Goal: Find specific page/section: Find specific page/section

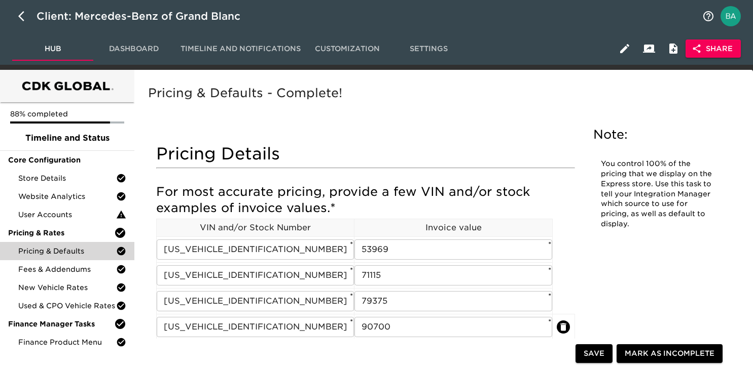
scroll to position [286, 0]
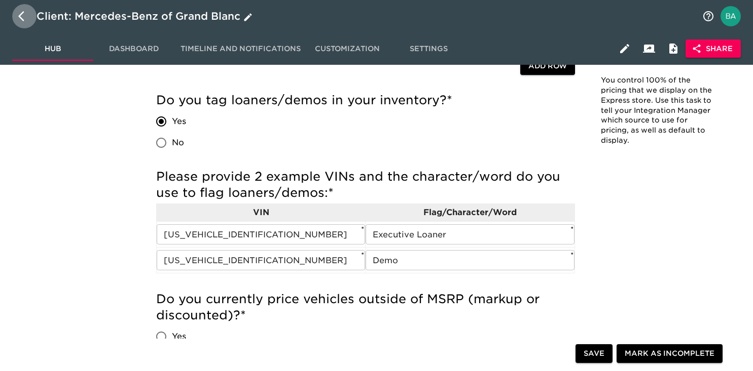
click at [21, 12] on icon "button" at bounding box center [24, 16] width 12 height 12
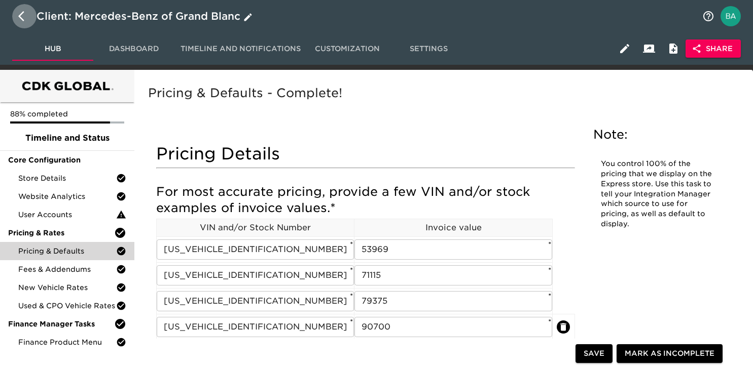
select select "10"
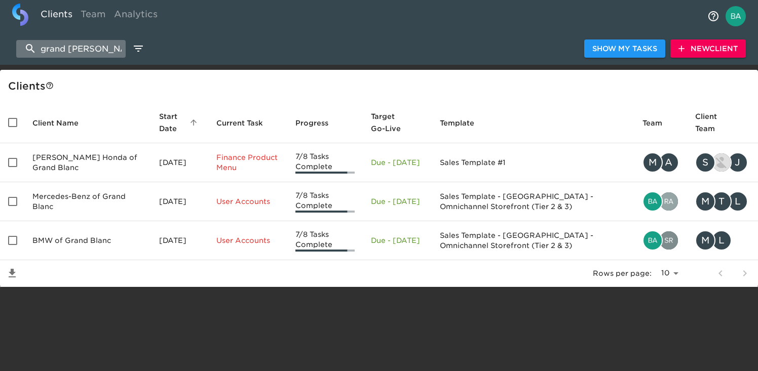
click at [84, 52] on input "grand [PERSON_NAME]" at bounding box center [70, 49] width 109 height 18
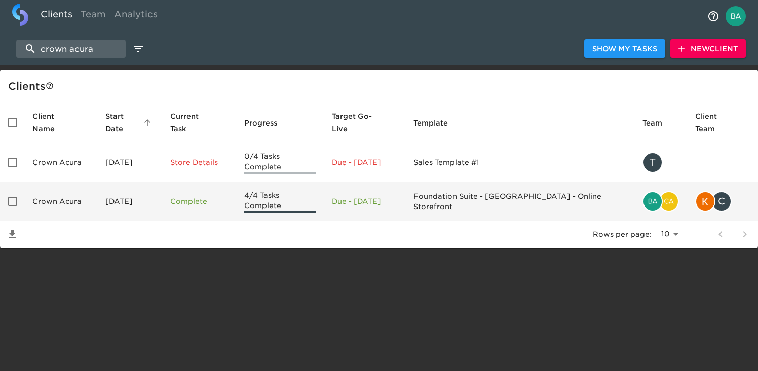
type input "crown acura"
click at [64, 191] on td "Crown Acura" at bounding box center [60, 201] width 73 height 39
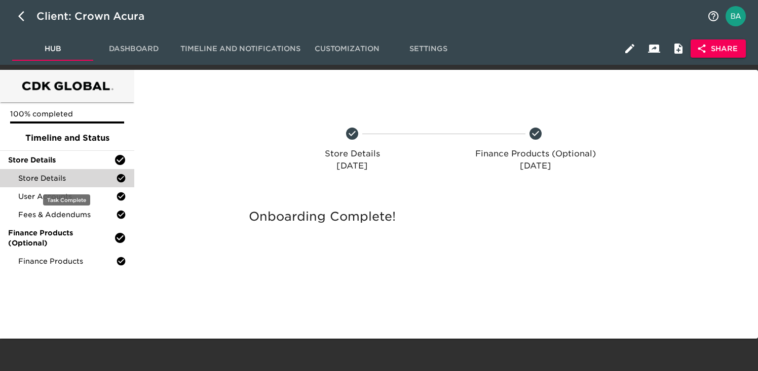
click at [70, 184] on div "Store Details" at bounding box center [67, 178] width 134 height 18
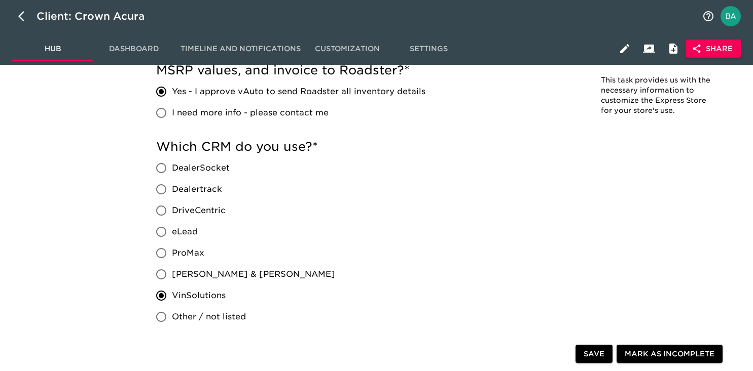
scroll to position [444, 0]
